Goal: Task Accomplishment & Management: Manage account settings

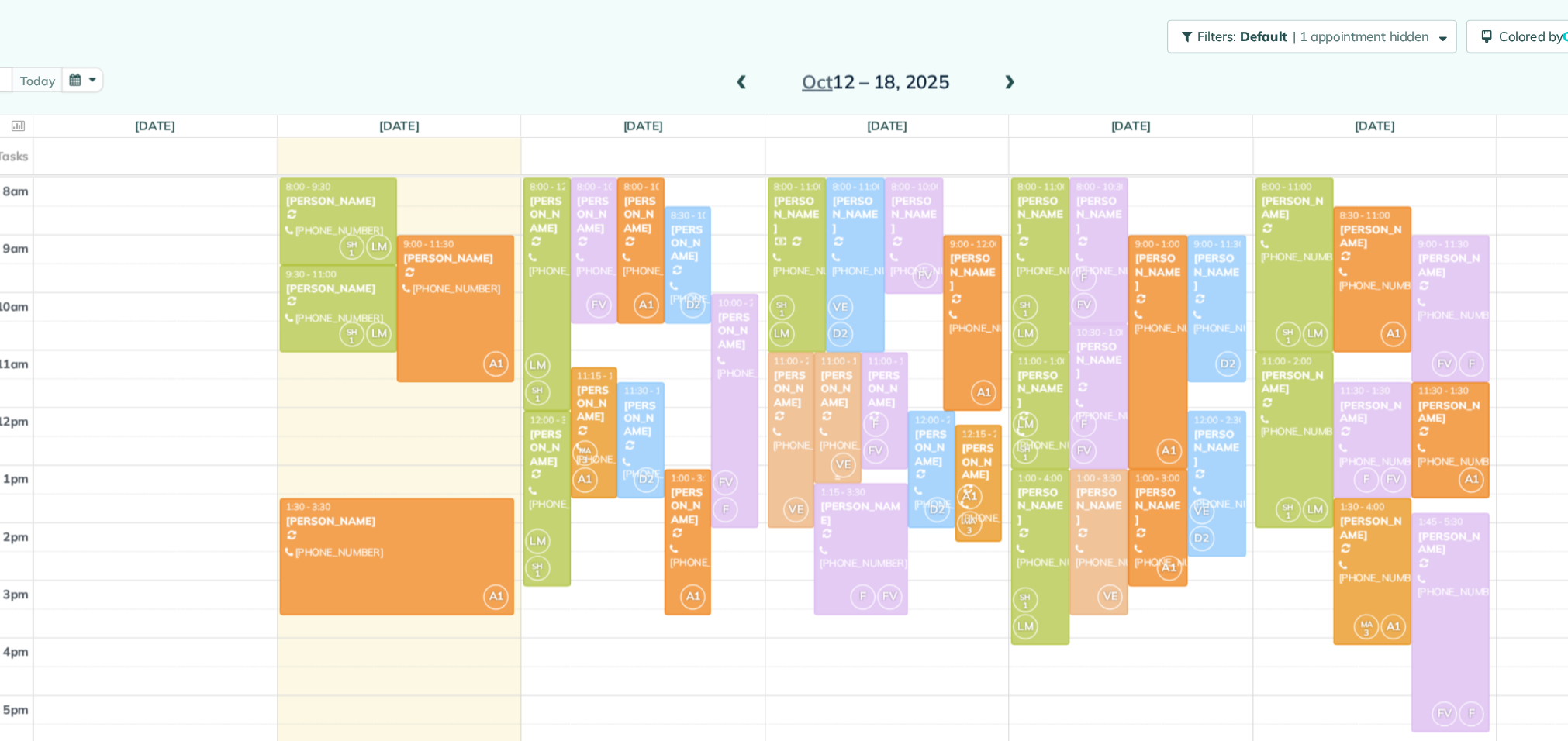
click at [804, 390] on div "[PERSON_NAME]" at bounding box center [802, 378] width 30 height 33
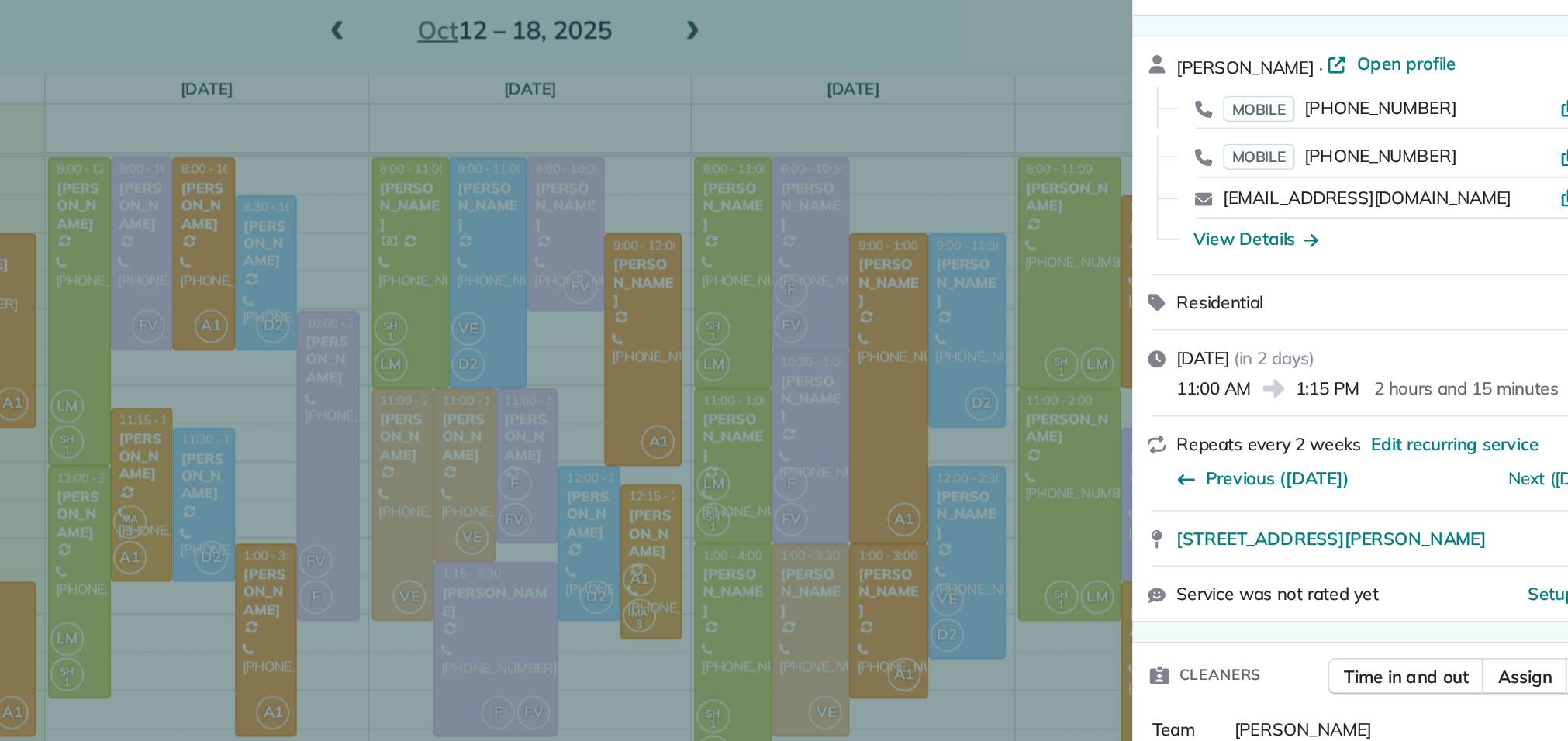
scroll to position [118, 0]
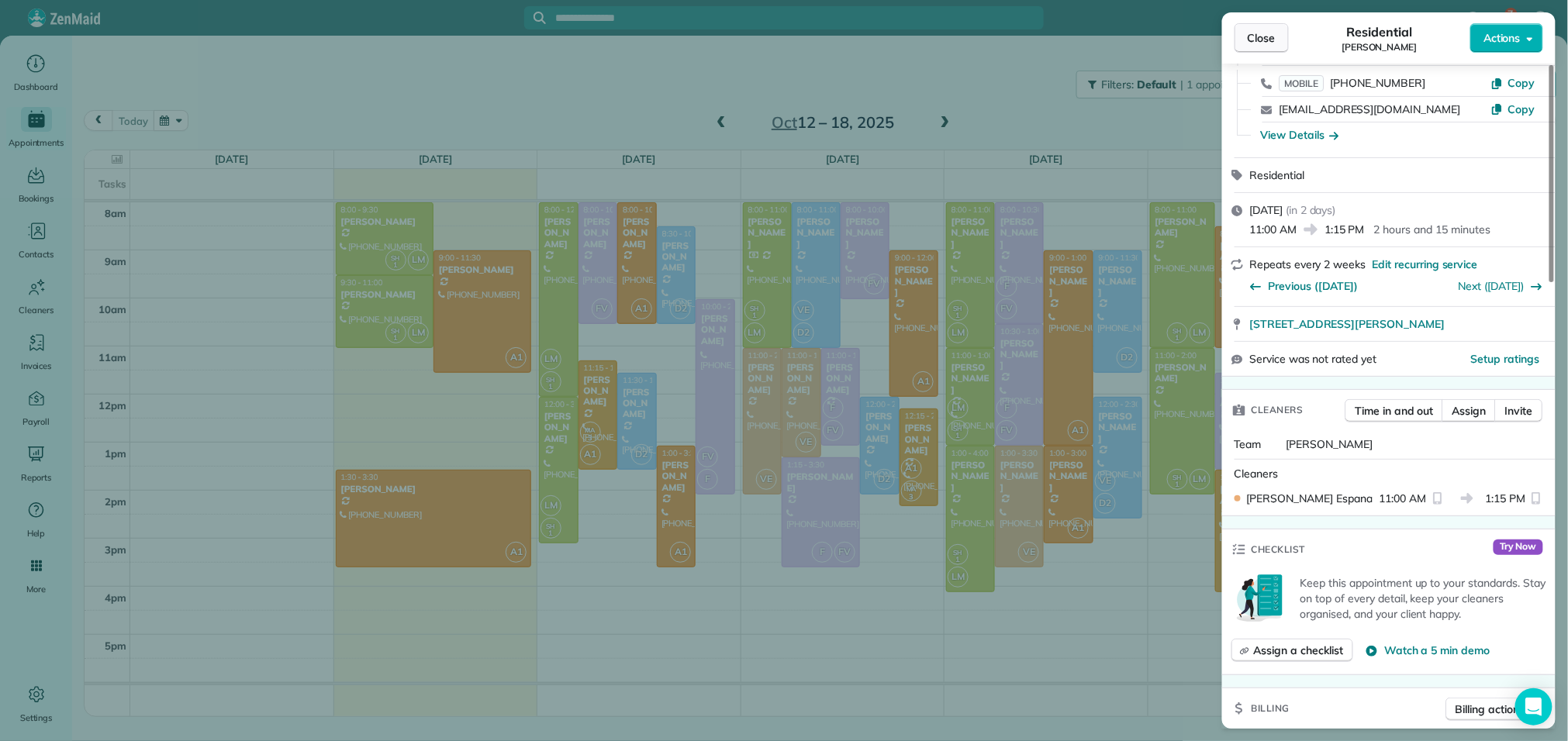
click at [1264, 33] on span "Close" at bounding box center [1261, 38] width 28 height 16
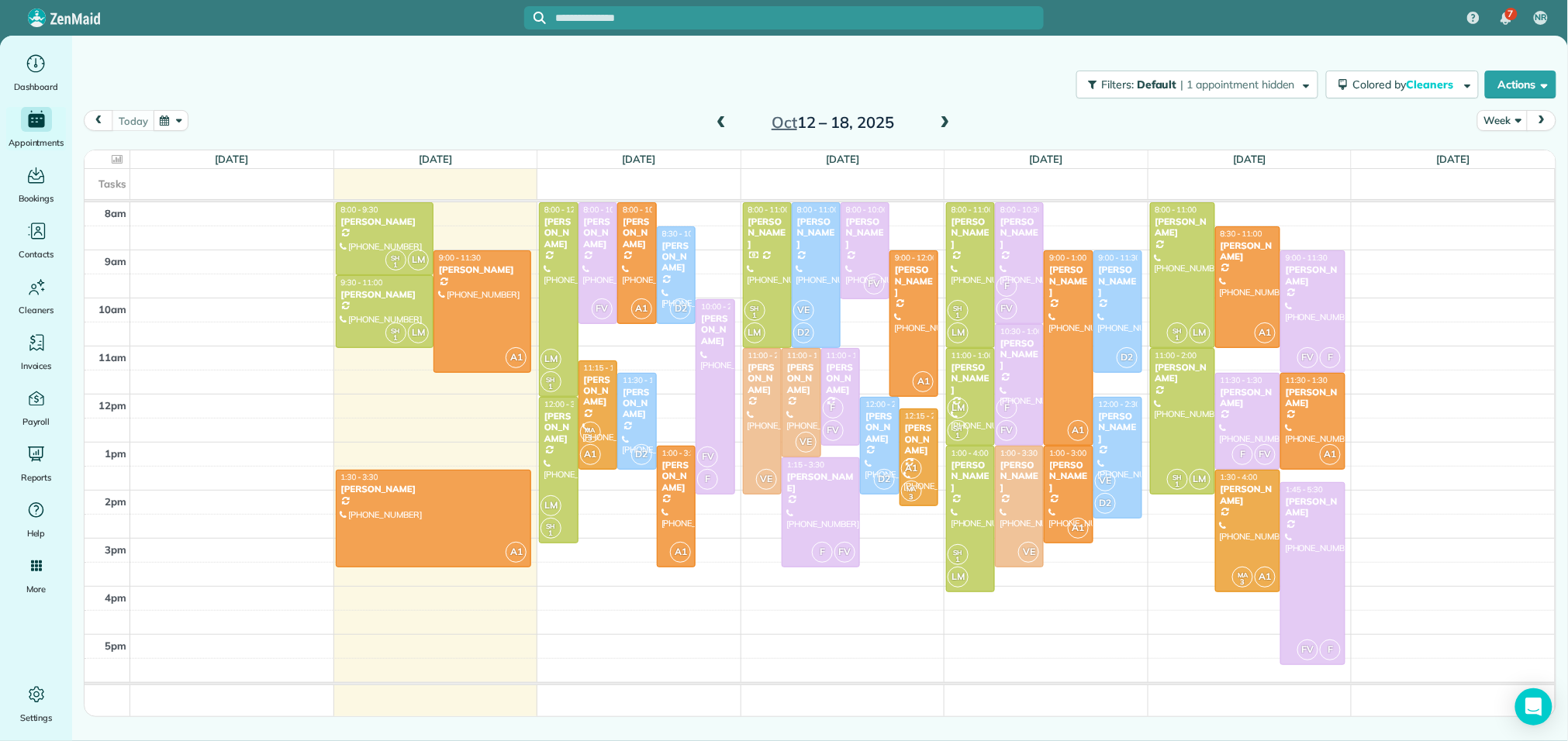
click at [944, 125] on span at bounding box center [945, 123] width 17 height 14
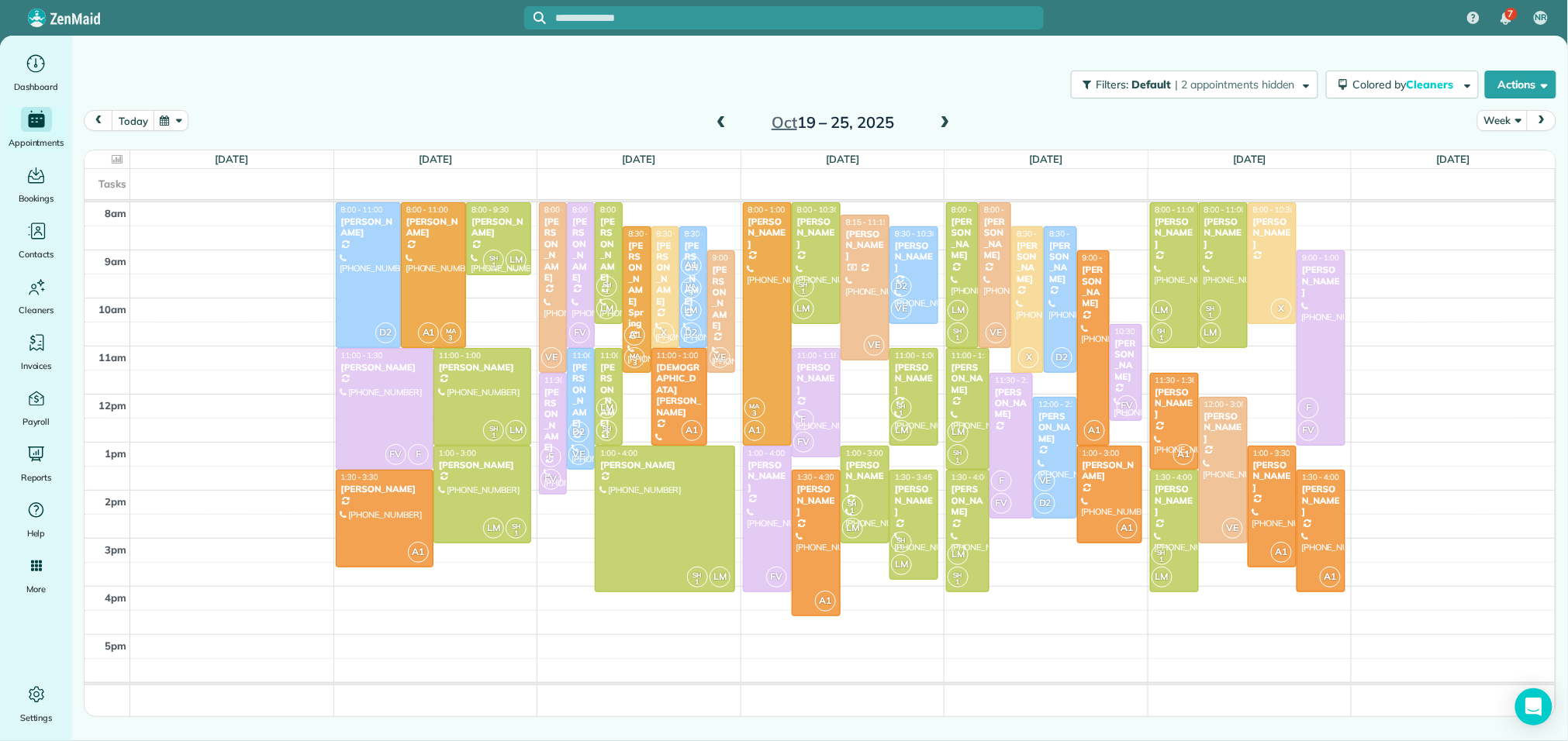
click at [722, 118] on span at bounding box center [721, 123] width 17 height 14
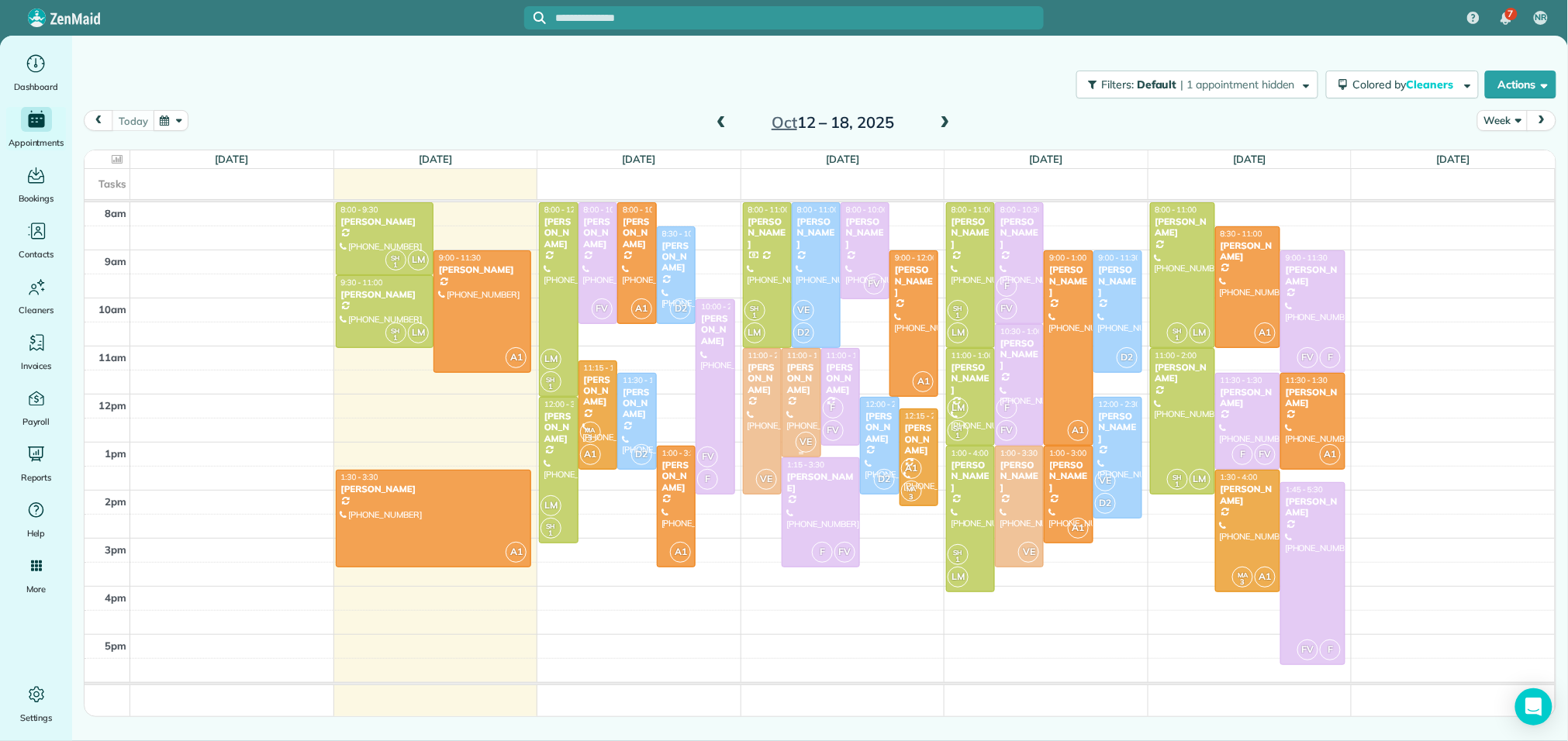
click at [808, 382] on div "[PERSON_NAME]" at bounding box center [802, 378] width 30 height 33
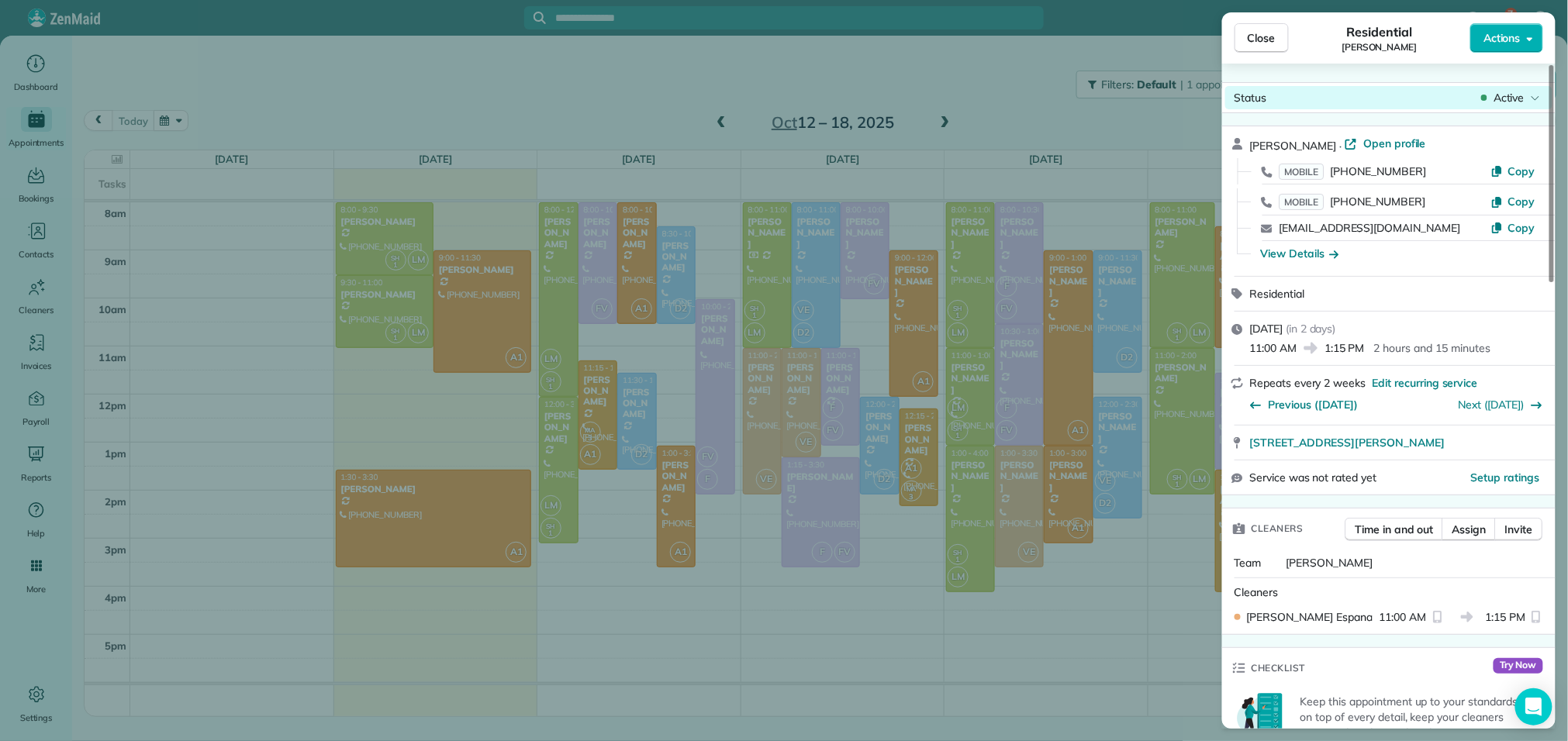
click at [1500, 99] on span "Active" at bounding box center [1509, 98] width 31 height 16
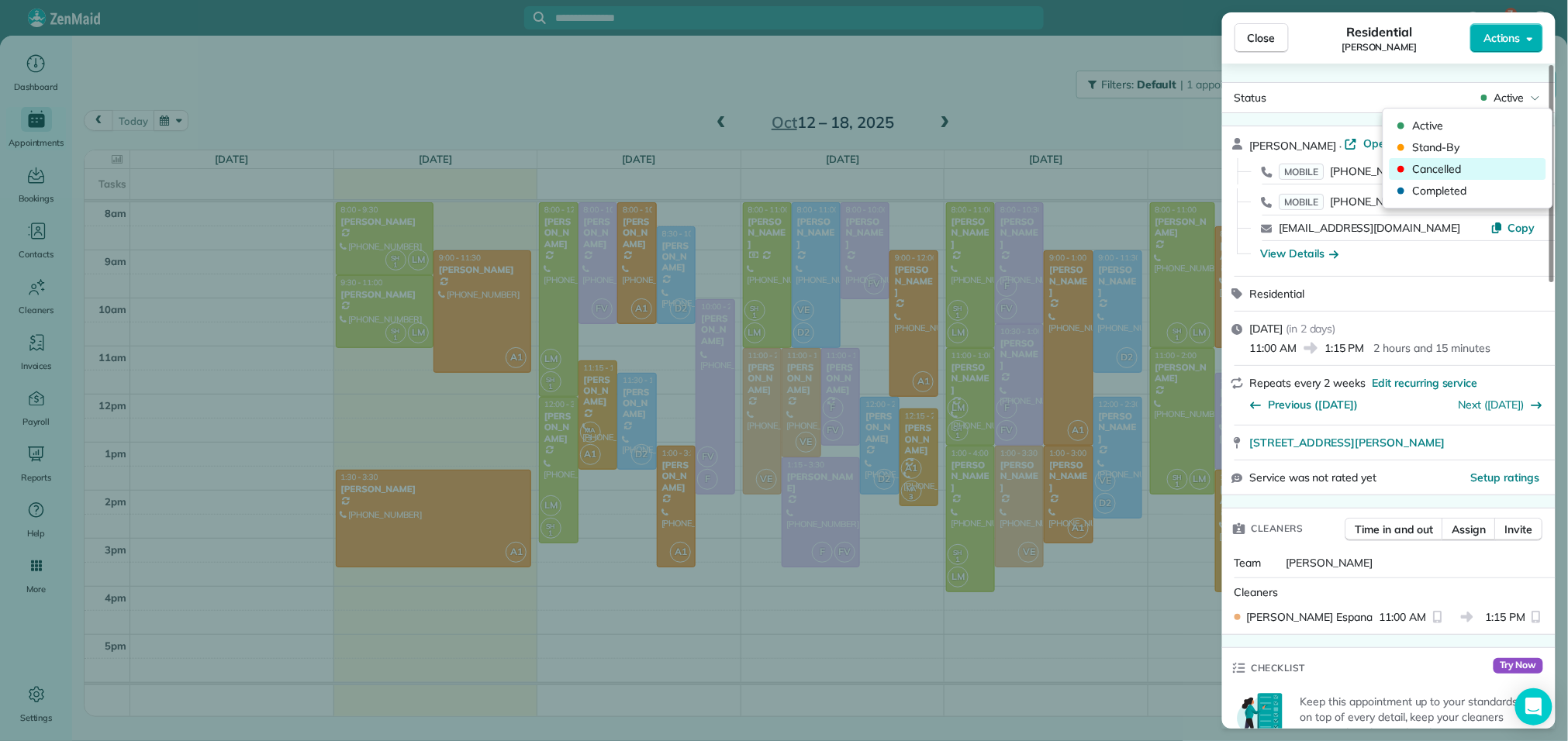
click at [1455, 170] on span "Cancelled" at bounding box center [1478, 168] width 130 height 16
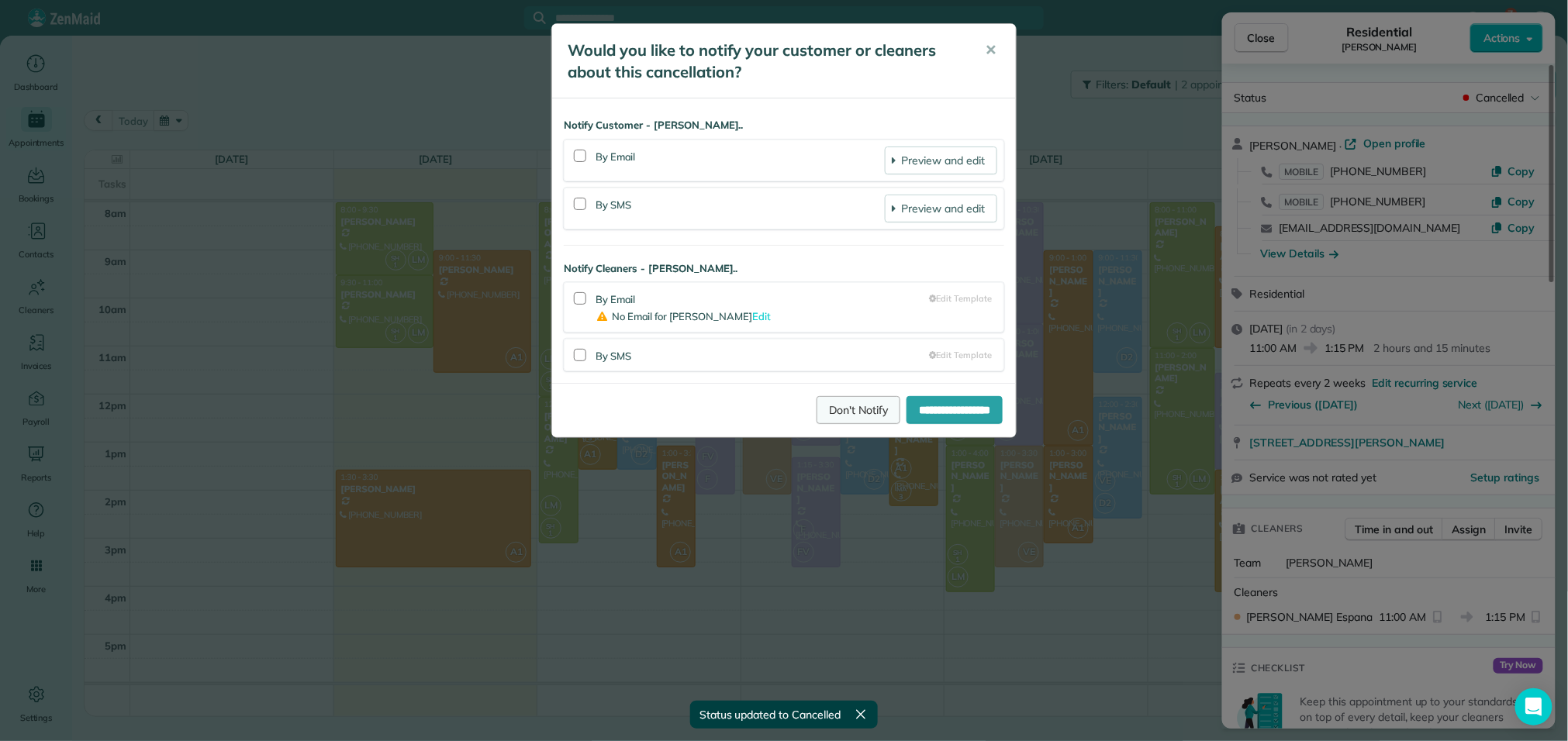
click at [832, 410] on link "Don't Notify" at bounding box center [858, 409] width 83 height 28
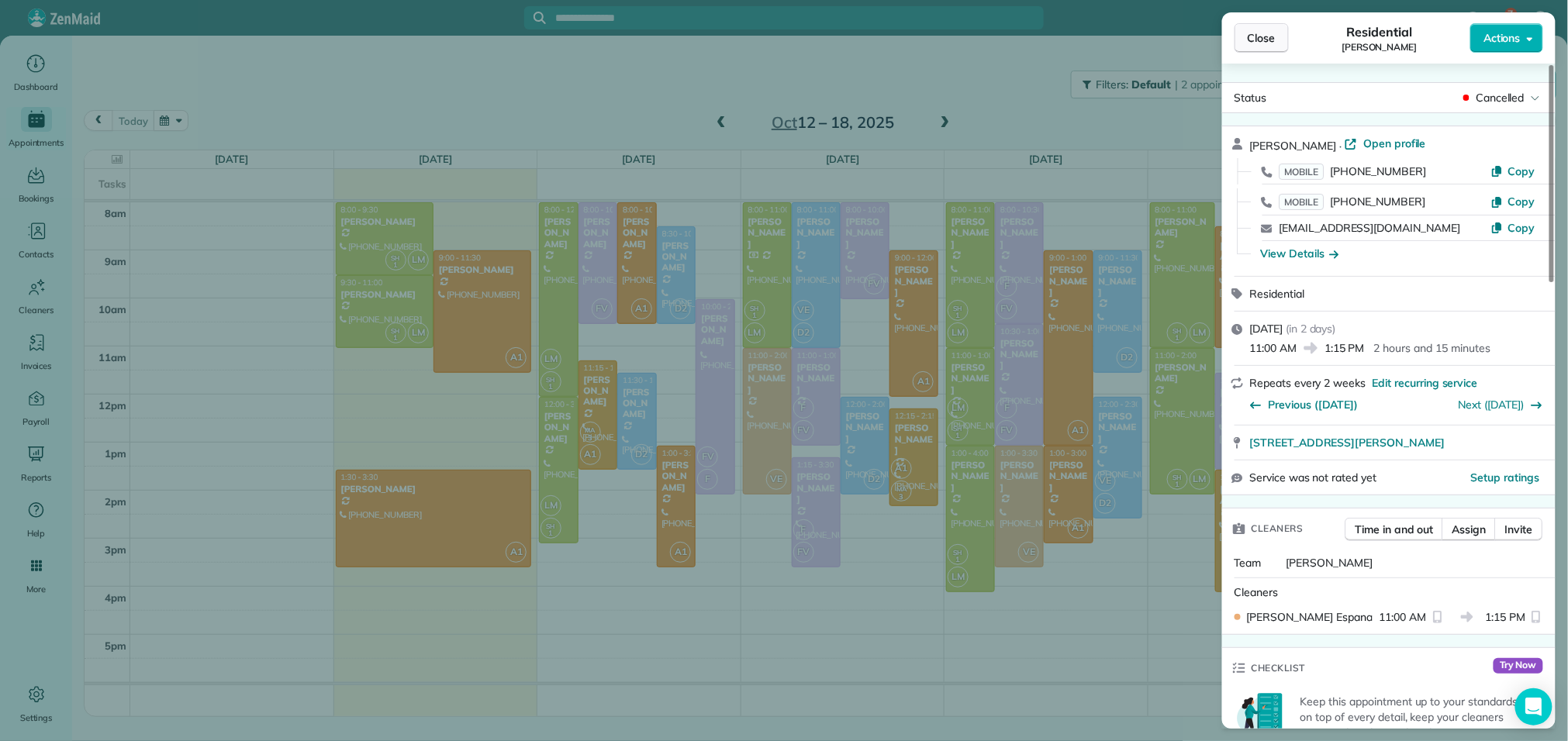
click at [1266, 38] on span "Close" at bounding box center [1261, 38] width 28 height 16
